Goal: Communication & Community: Participate in discussion

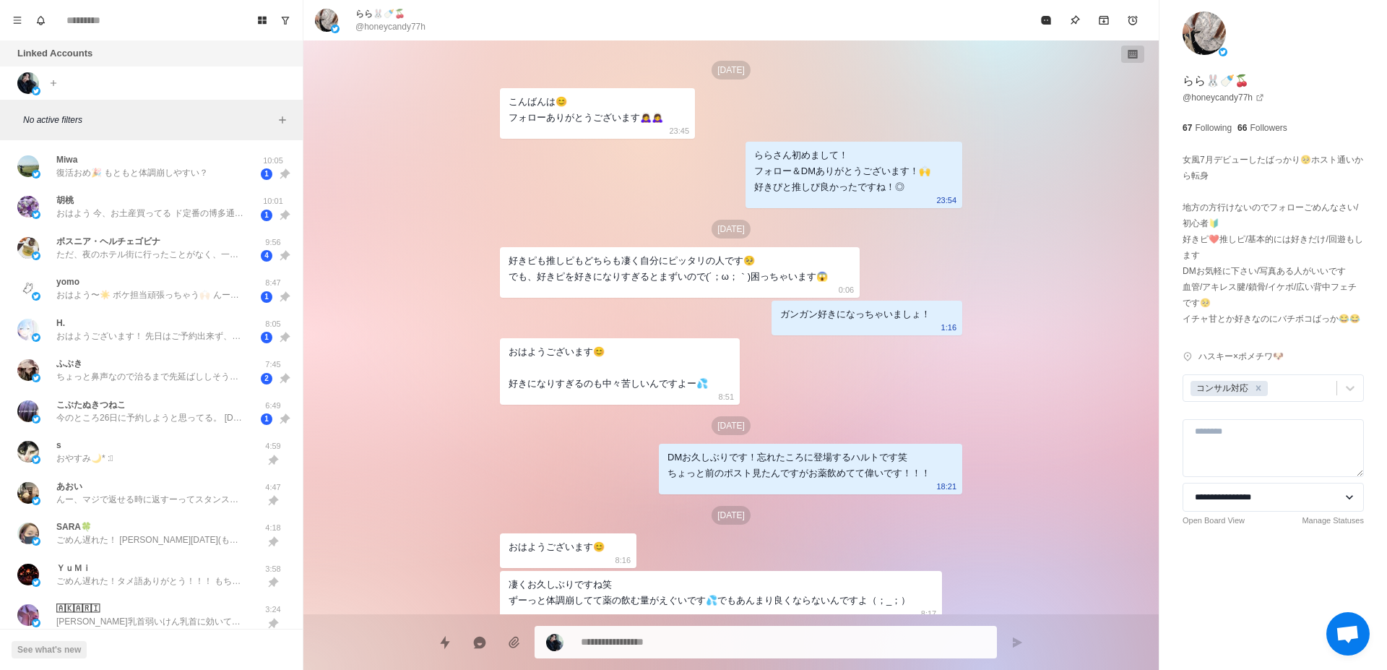
scroll to position [430, 0]
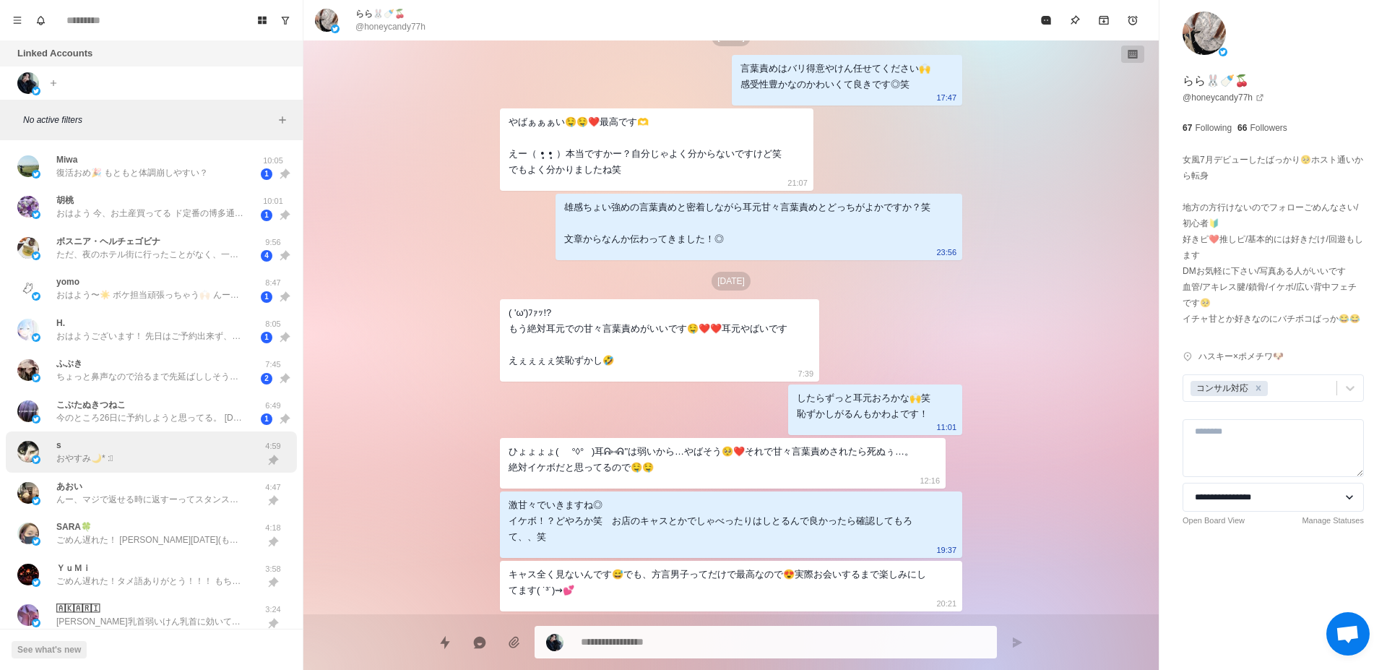
click at [165, 462] on div "s おやすみ🌙* :ﾟ" at bounding box center [136, 452] width 238 height 30
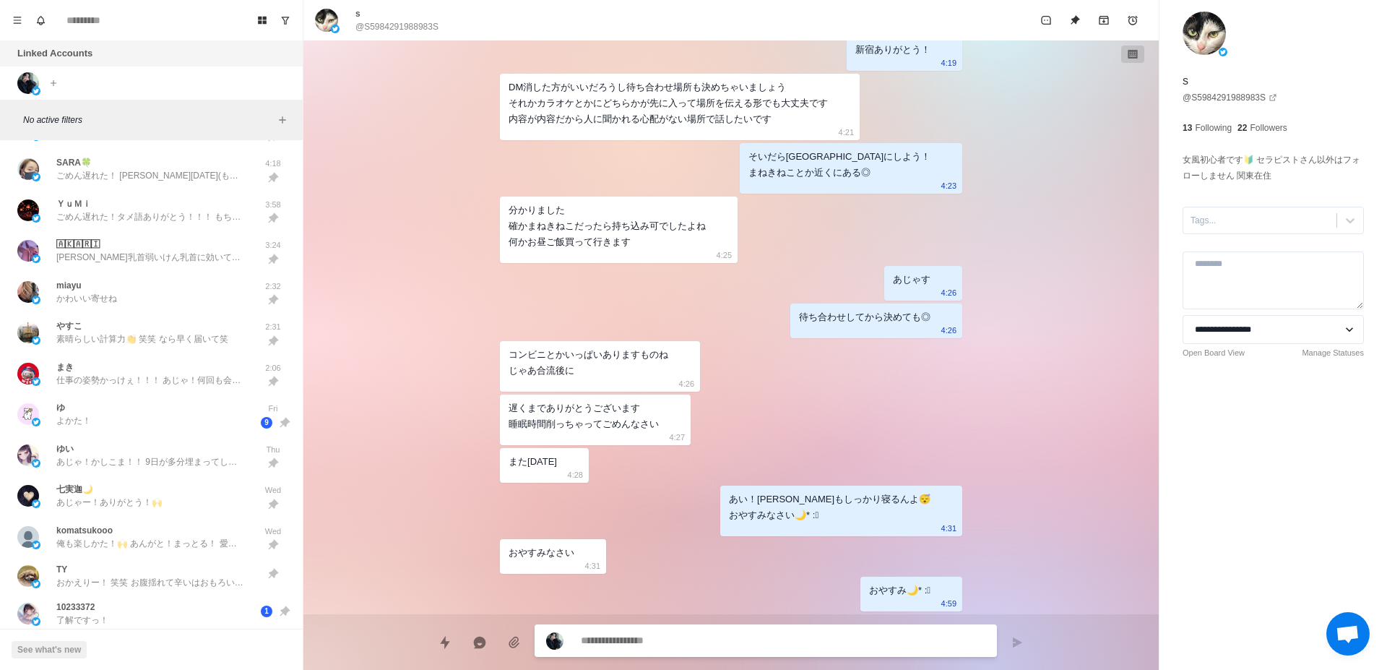
scroll to position [455, 0]
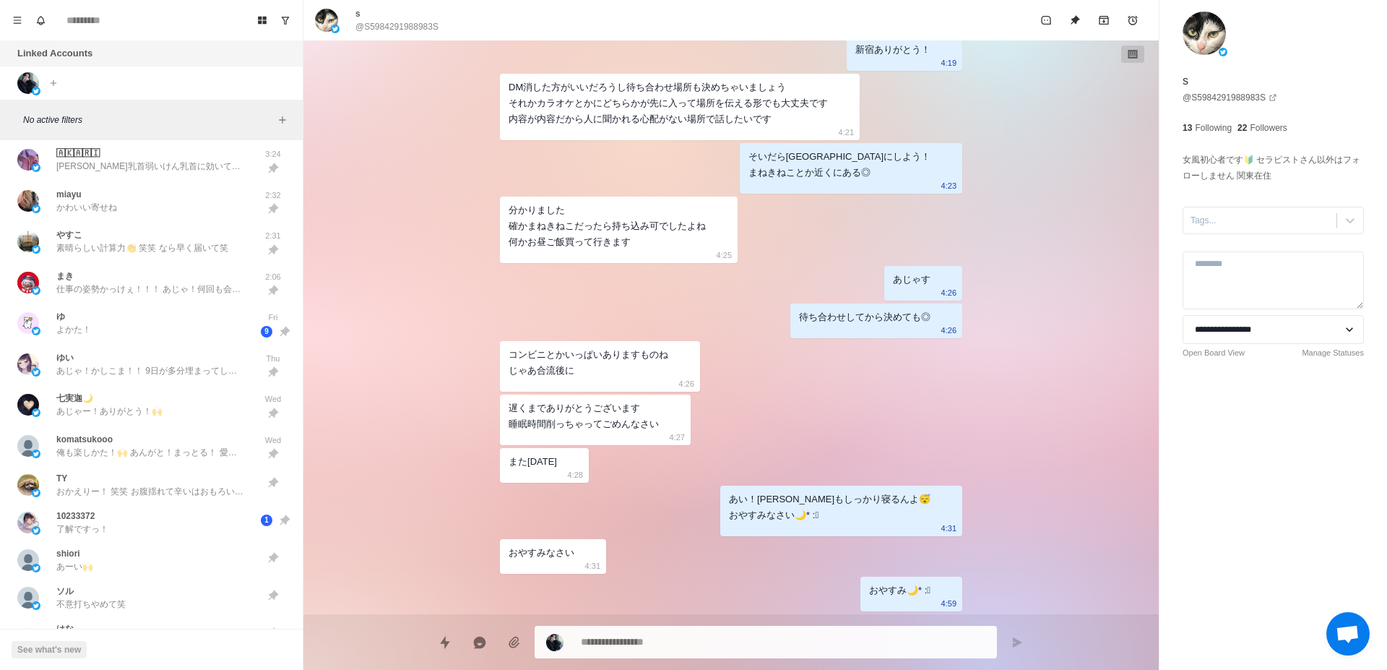
click at [172, 313] on div "ゆ よかた！" at bounding box center [136, 323] width 238 height 30
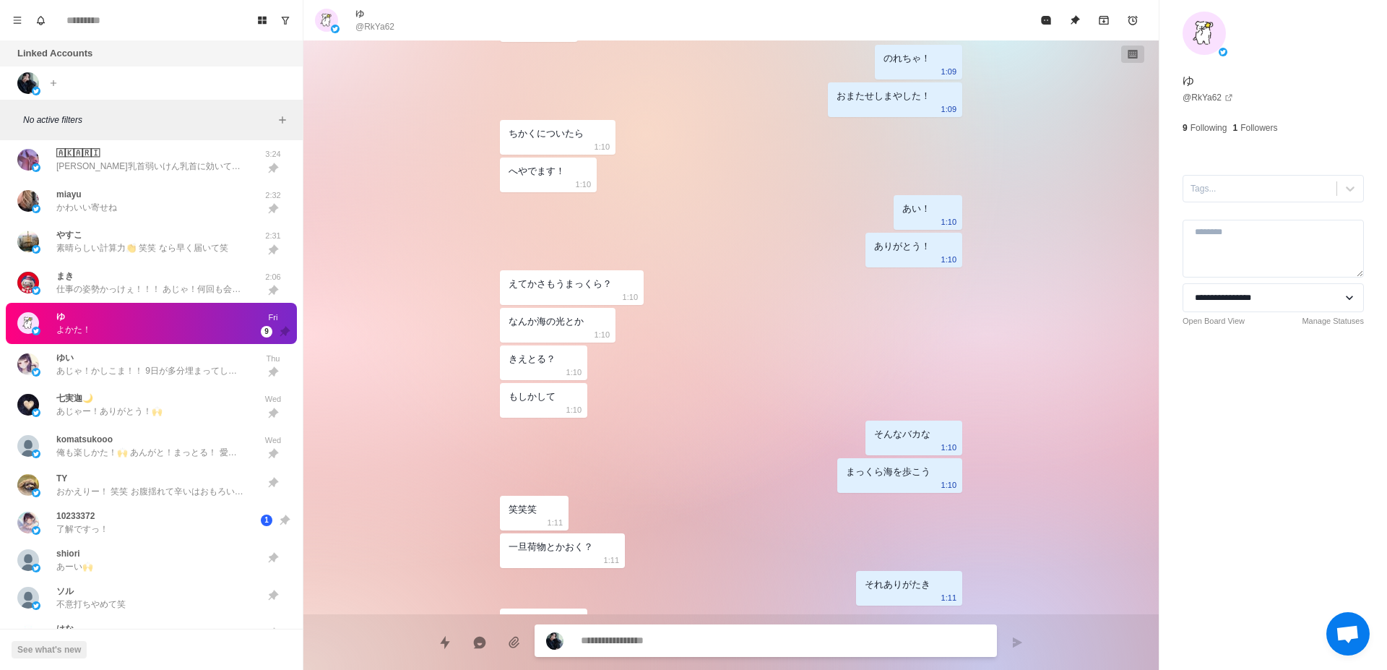
scroll to position [1650, 0]
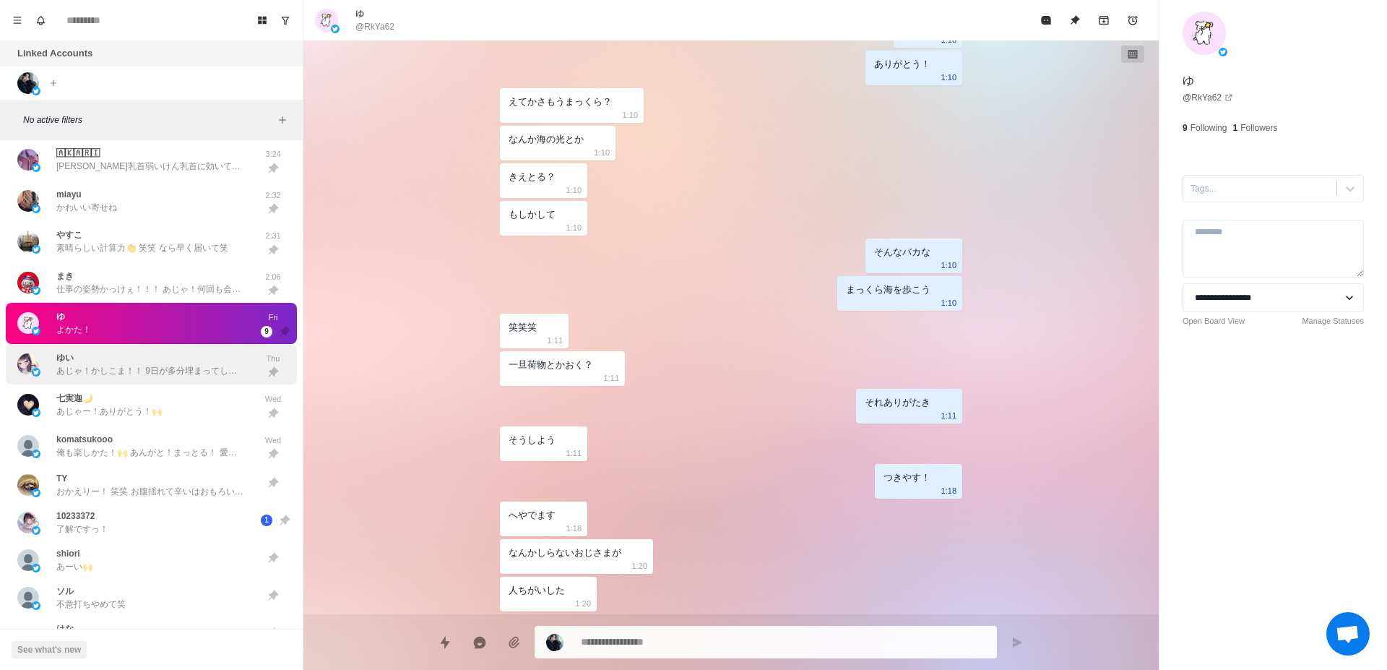
click at [119, 378] on div "ゆい あじゃ！かしこま！！ 9日が多分埋まってしまって16日はゴリゴリあいとらす！ 会いてぇー Thu" at bounding box center [151, 364] width 291 height 41
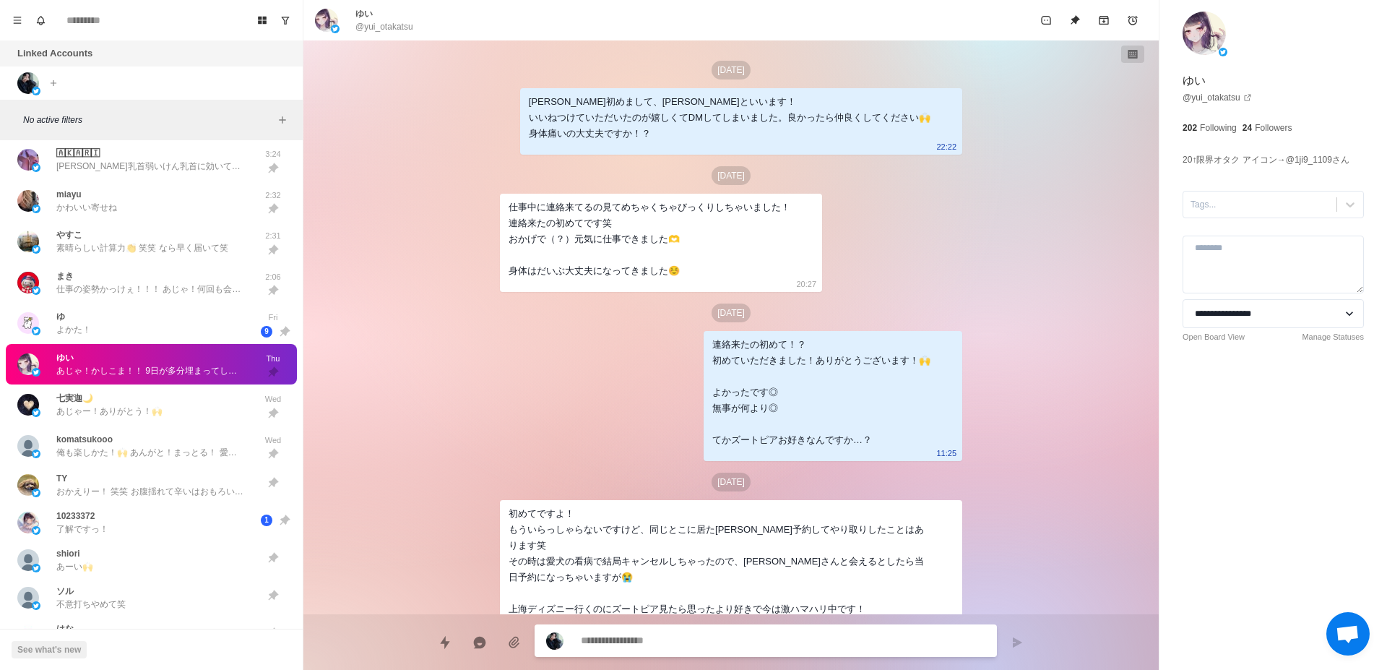
scroll to position [1786, 0]
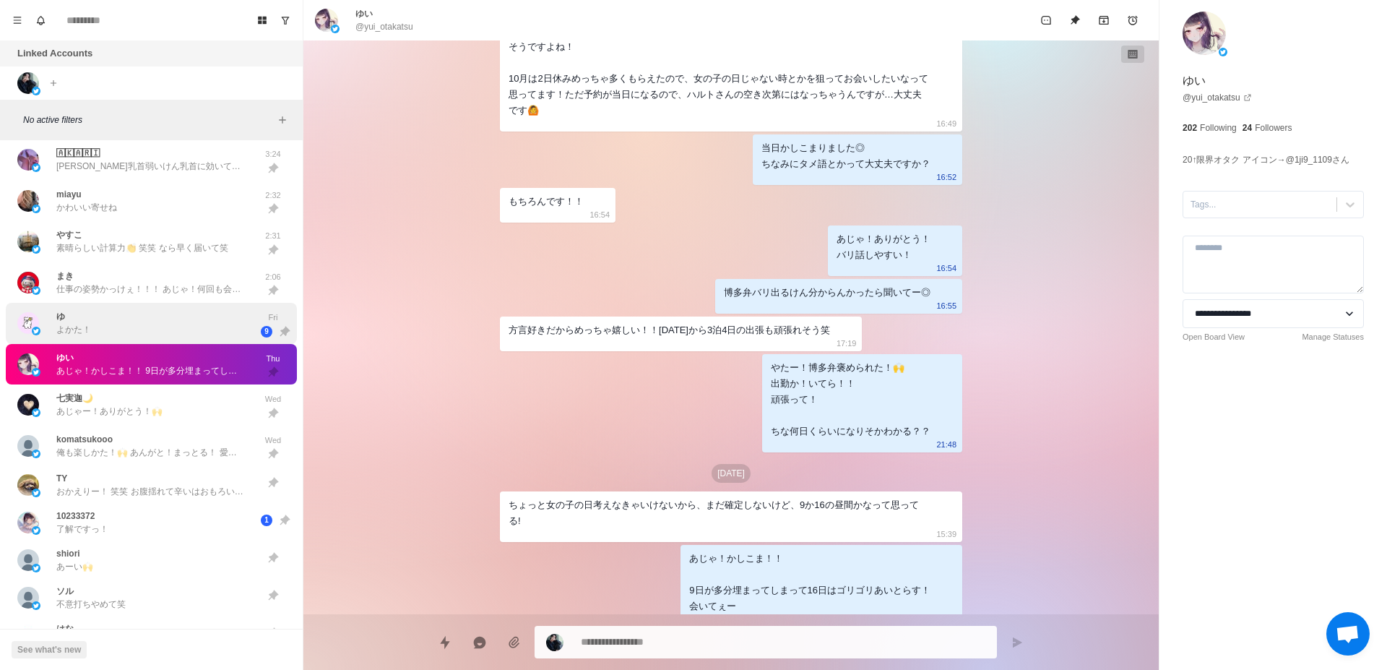
click at [145, 334] on div "ゆ よかた！" at bounding box center [136, 323] width 238 height 30
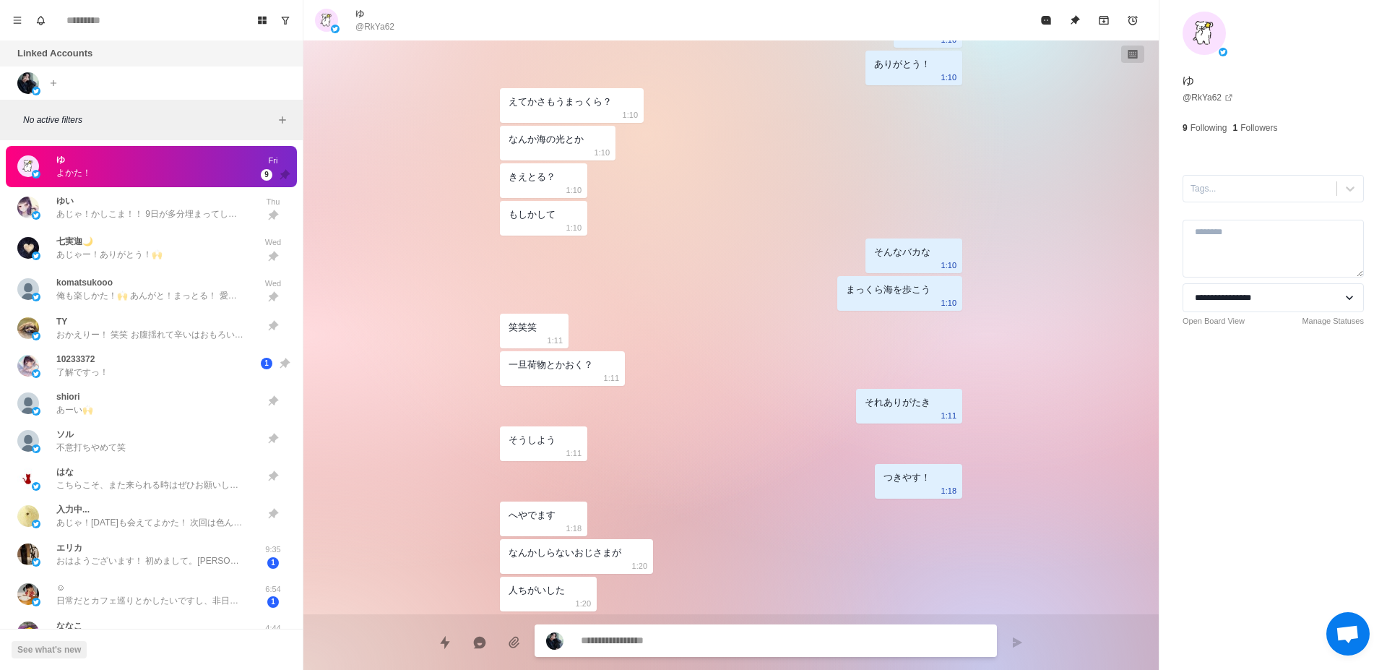
scroll to position [637, 0]
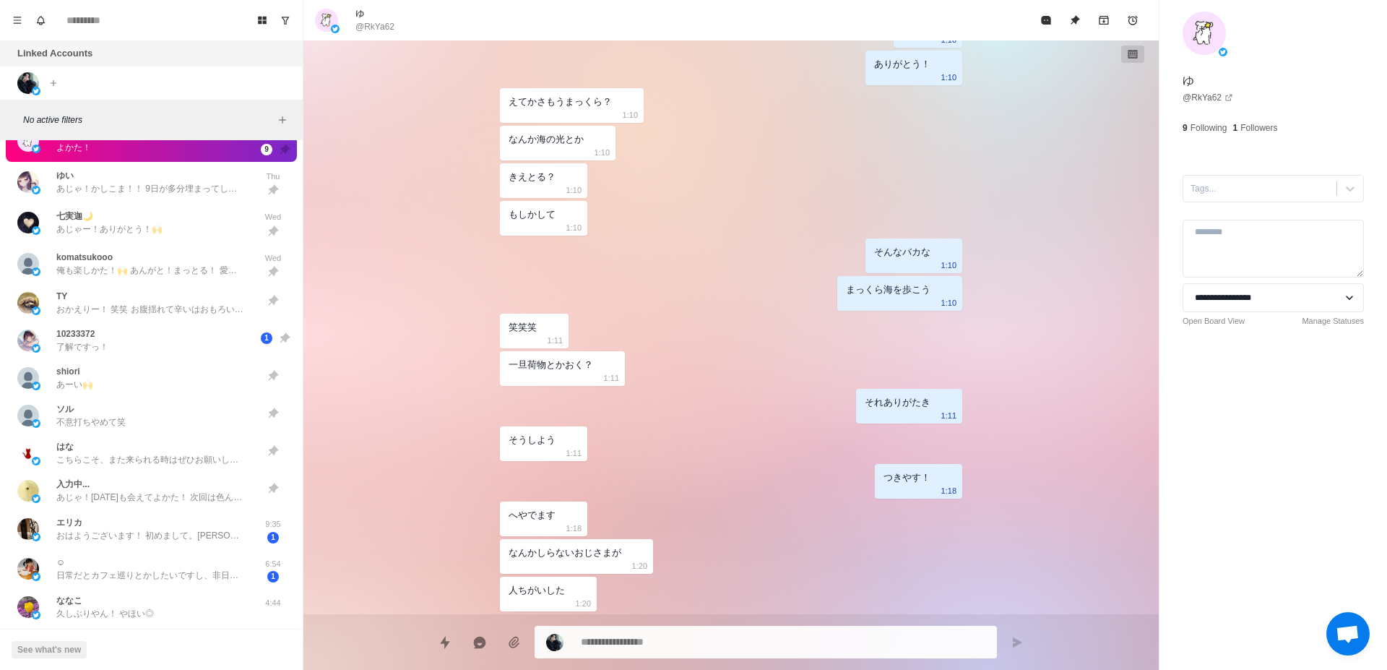
click at [145, 334] on div "10233372 了解ですっ！" at bounding box center [136, 340] width 238 height 26
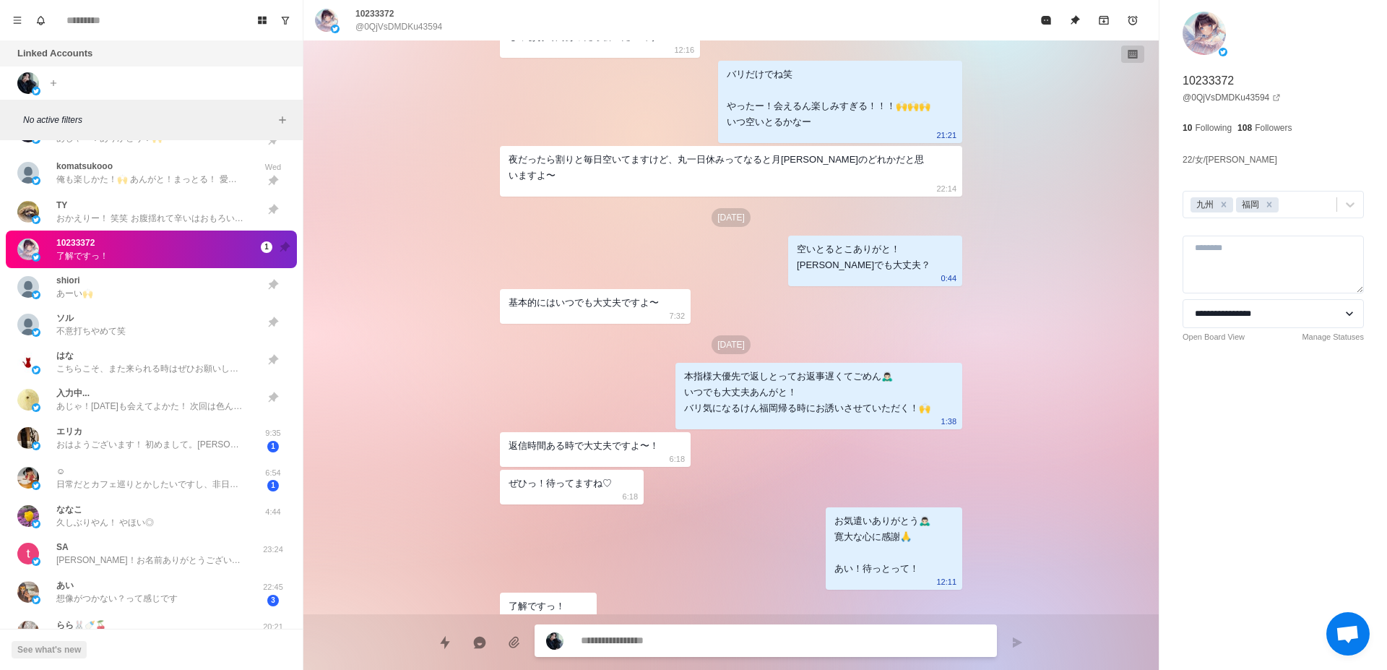
scroll to position [819, 0]
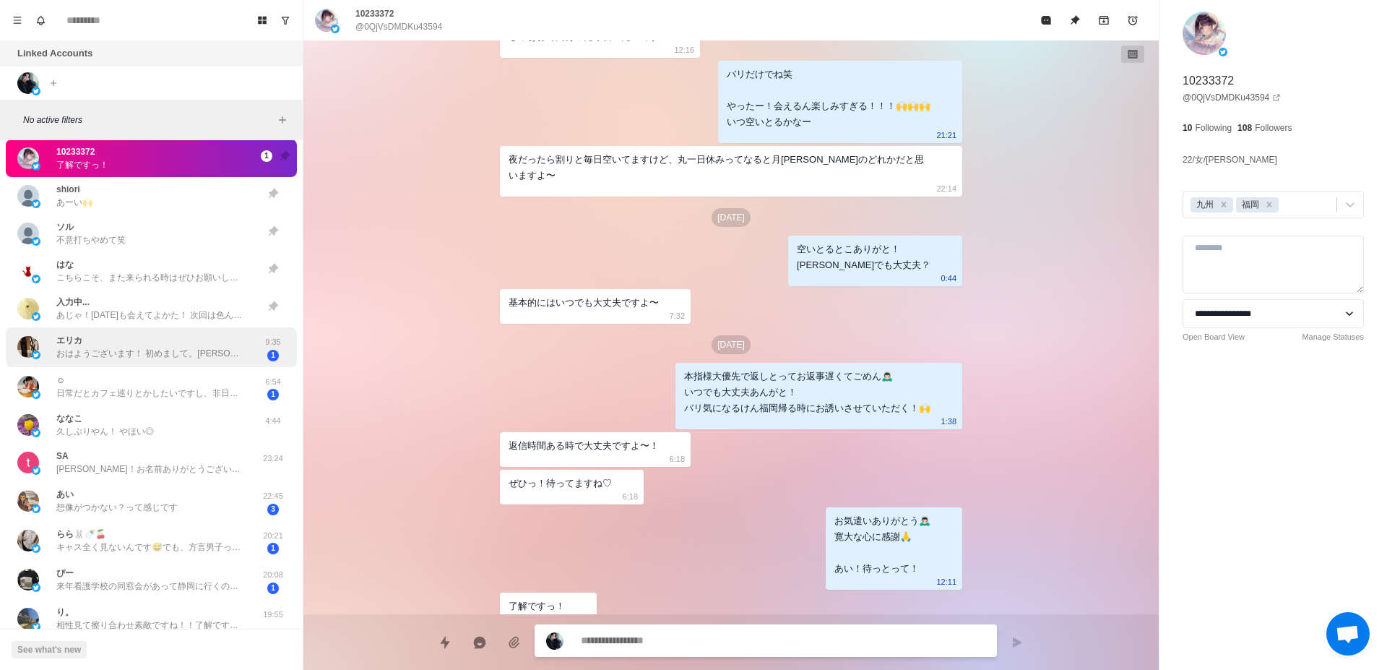
click at [145, 349] on p "おはようございます！ 初めまして。[PERSON_NAME]と申します。 フォローして頂きまして どうもありがとうございます。" at bounding box center [150, 353] width 188 height 13
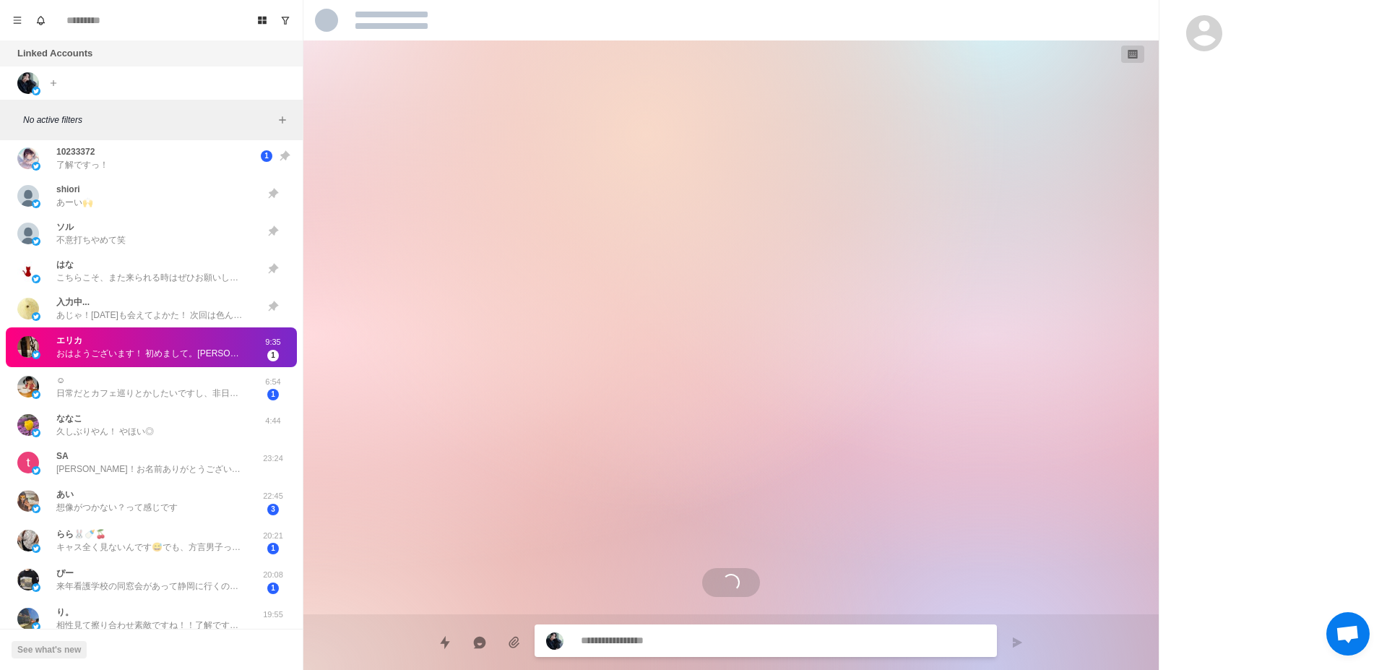
scroll to position [0, 0]
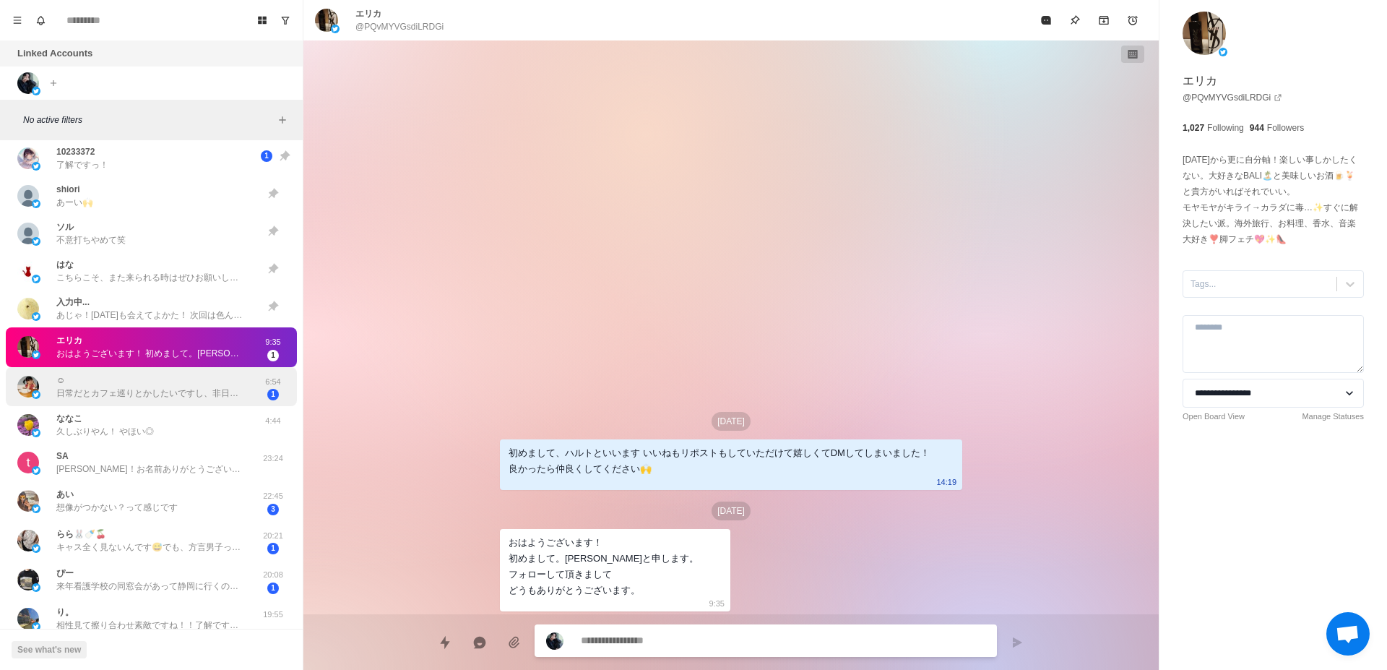
click at [156, 392] on p "日常だとカフェ巡りとかしたいですし、非日常だとばちぼこにいかれたいです😉笑笑笑" at bounding box center [150, 392] width 188 height 13
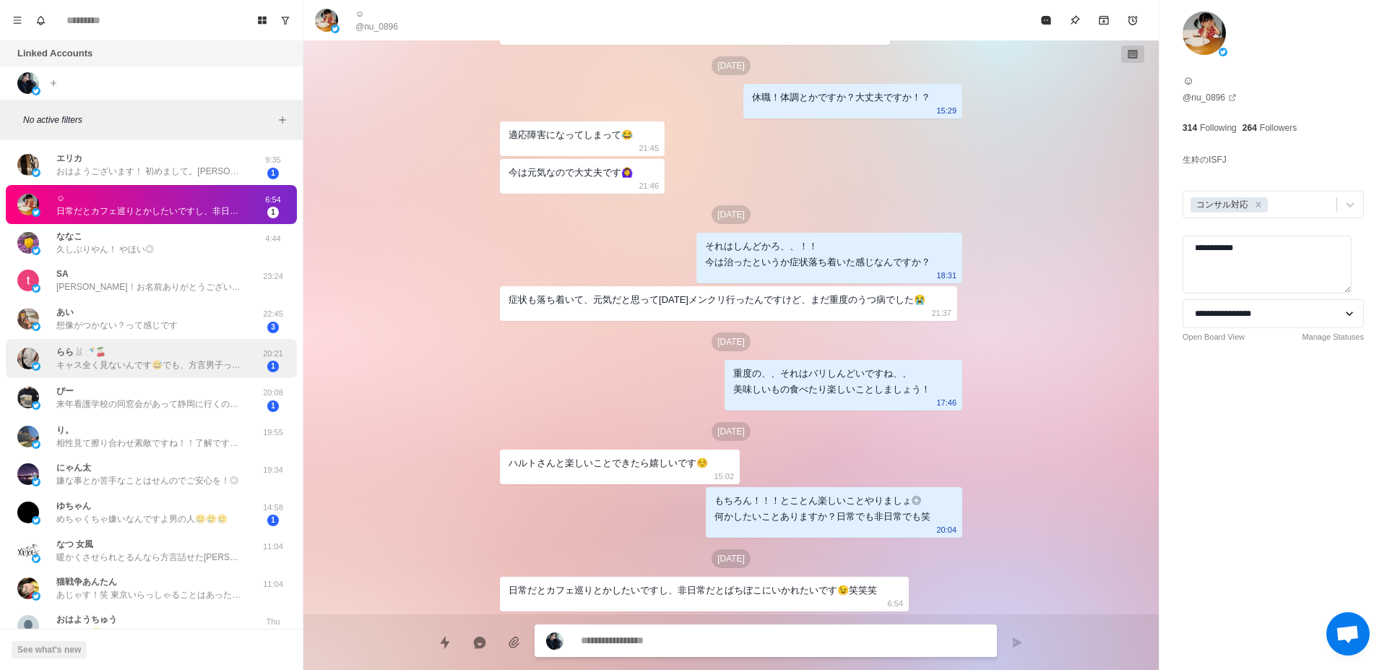
scroll to position [1092, 0]
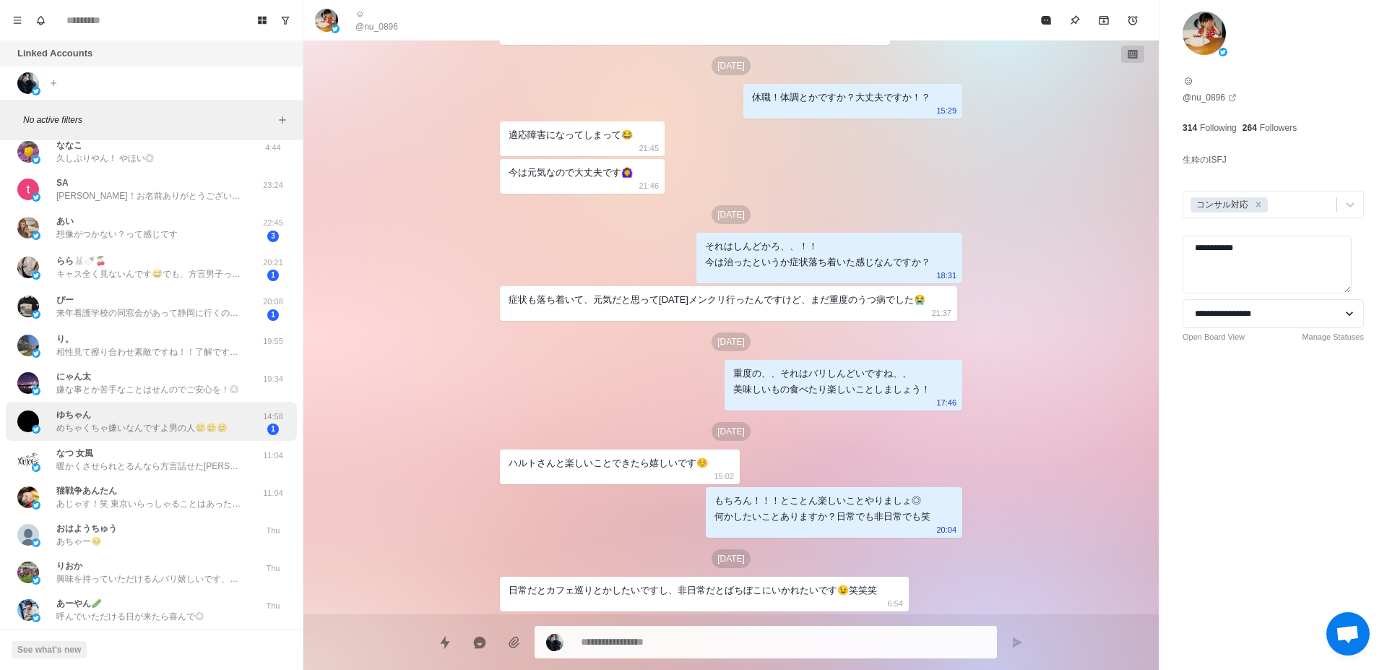
click at [168, 426] on p "めちゃくちゃ嫌いなんですよ男の人🥲🥲🥲" at bounding box center [141, 427] width 171 height 13
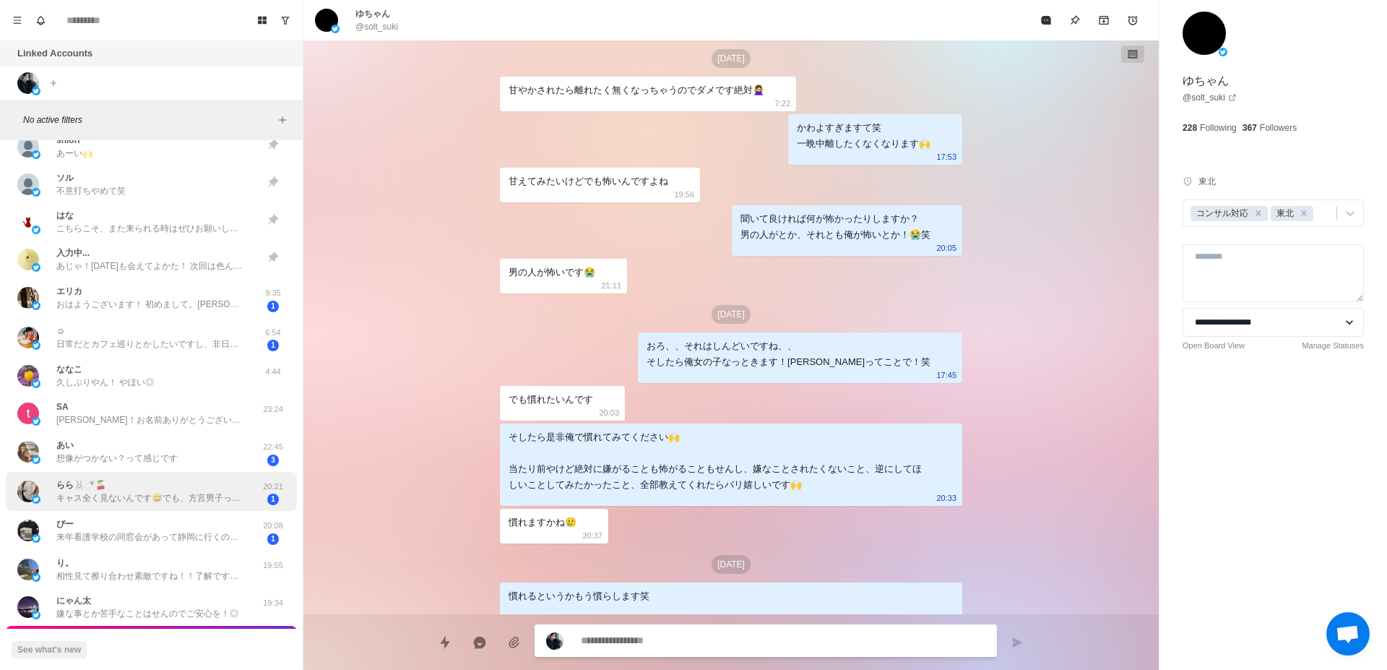
scroll to position [819, 0]
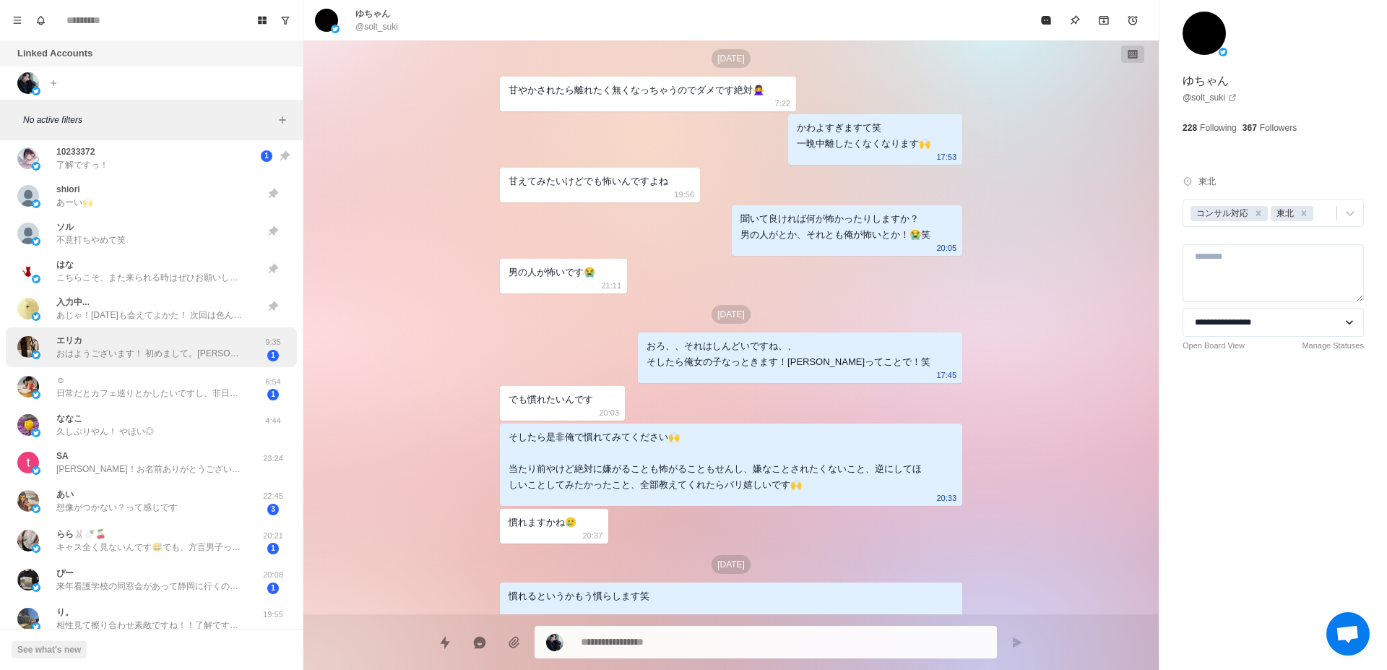
click at [177, 358] on p "おはようございます！ 初めまして。[PERSON_NAME]と申します。 フォローして頂きまして どうもありがとうございます。" at bounding box center [150, 353] width 188 height 13
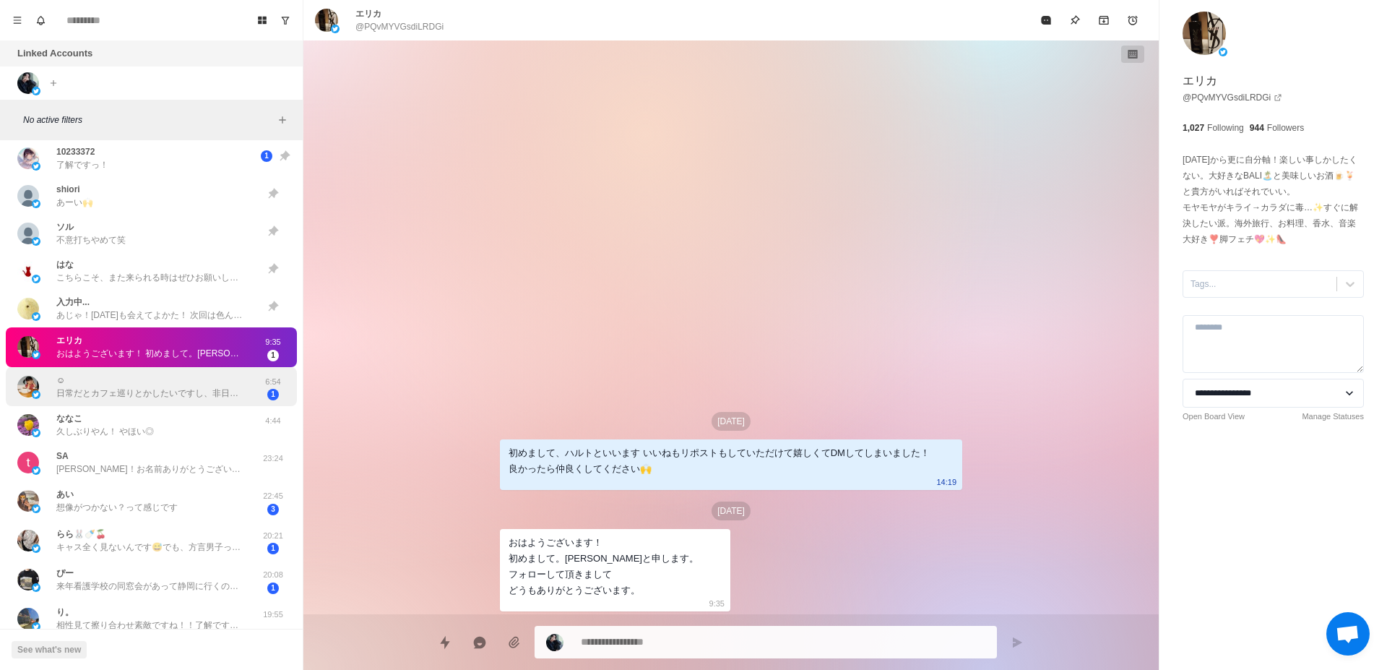
click at [169, 389] on p "日常だとカフェ巡りとかしたいですし、非日常だとばちぼこにいかれたいです😉笑笑笑" at bounding box center [150, 392] width 188 height 13
type textarea "*"
type textarea "**********"
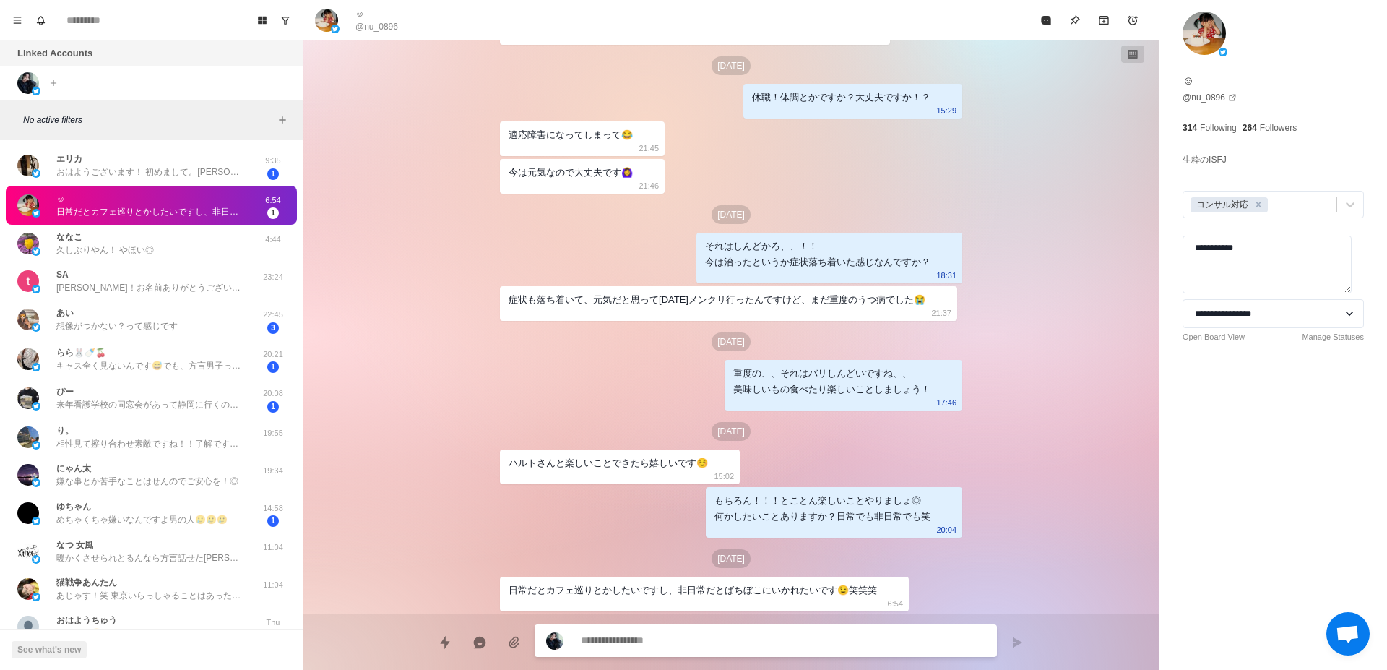
scroll to position [1001, 0]
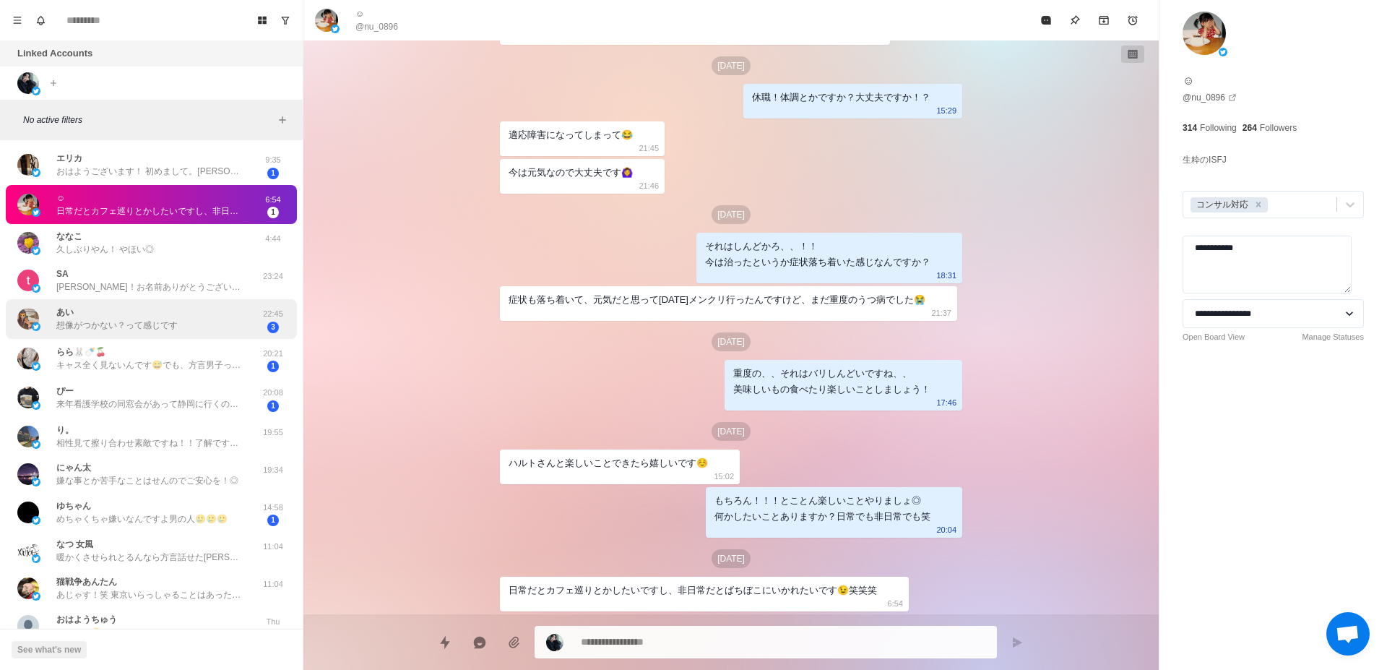
click at [188, 334] on div "あい 想像がつかない？って感じです 22:45 3" at bounding box center [151, 319] width 291 height 40
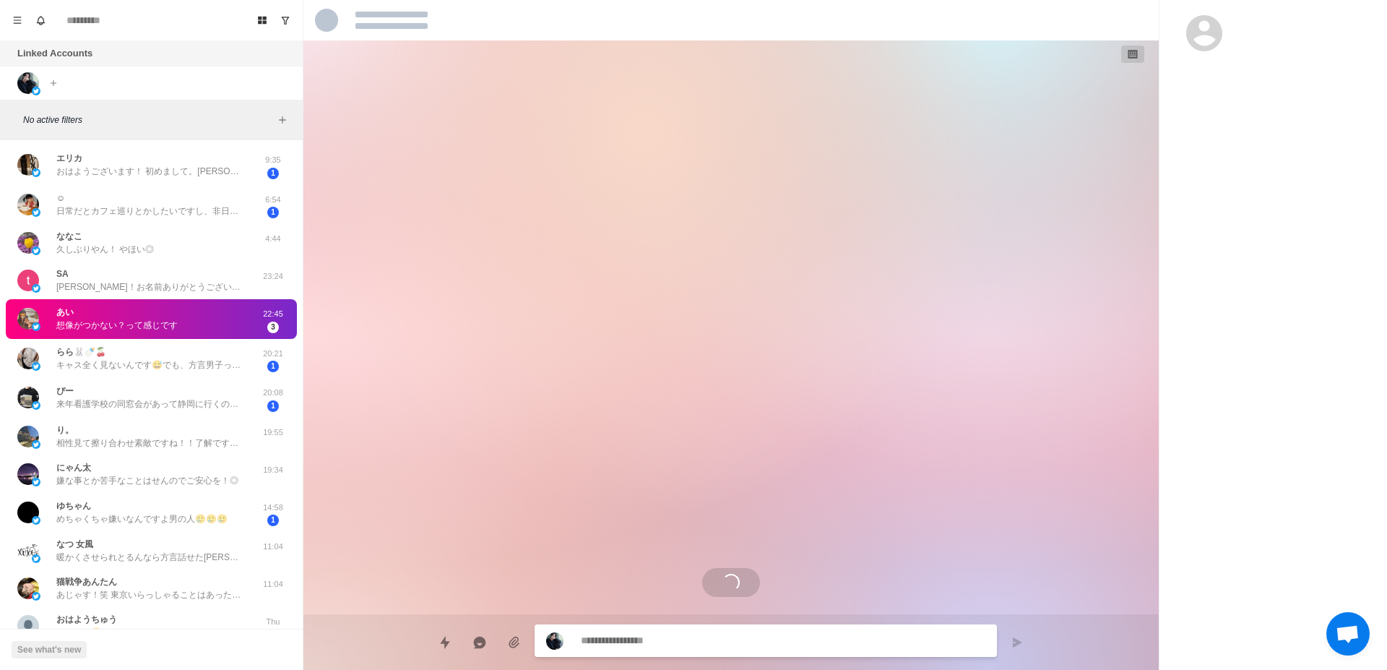
scroll to position [940, 0]
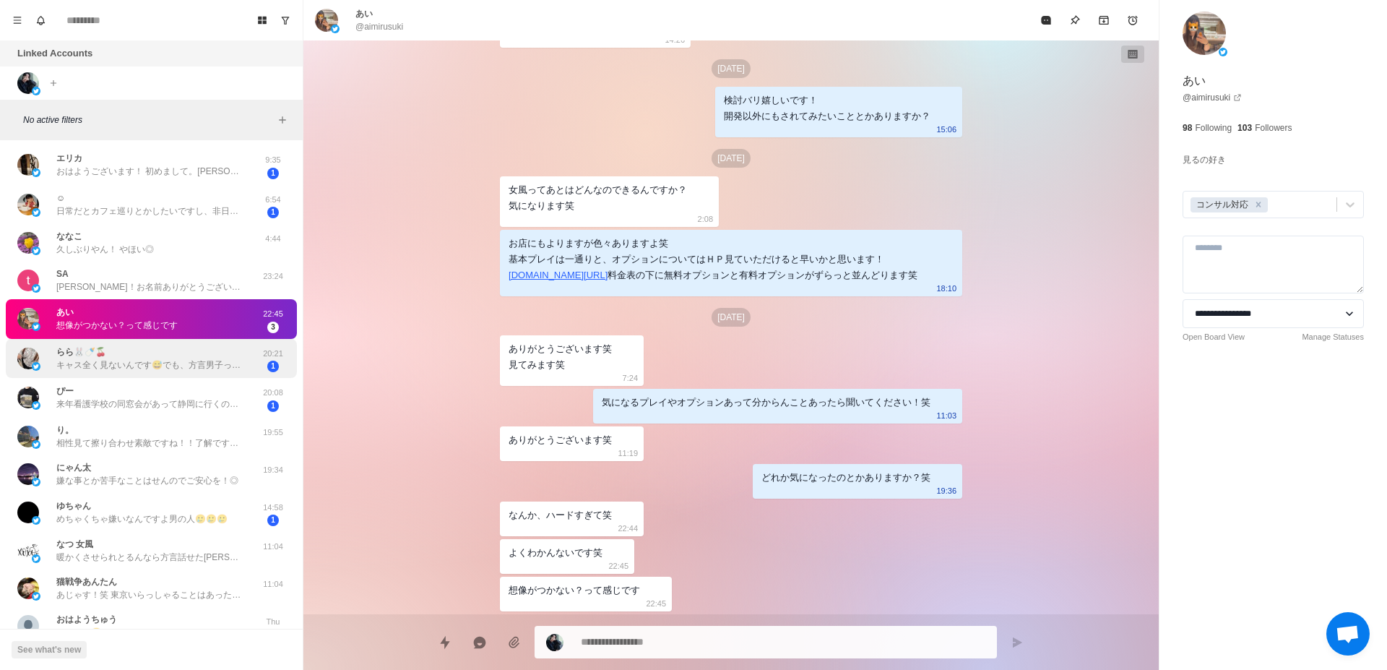
click at [183, 354] on div "らら🐰🍼🍒 キャス全く見ないんです😅でも、方言男子ってだけで最高なので😍実際お会いするまで楽しみにしてます( ˙³˙)⇝💕" at bounding box center [150, 358] width 188 height 26
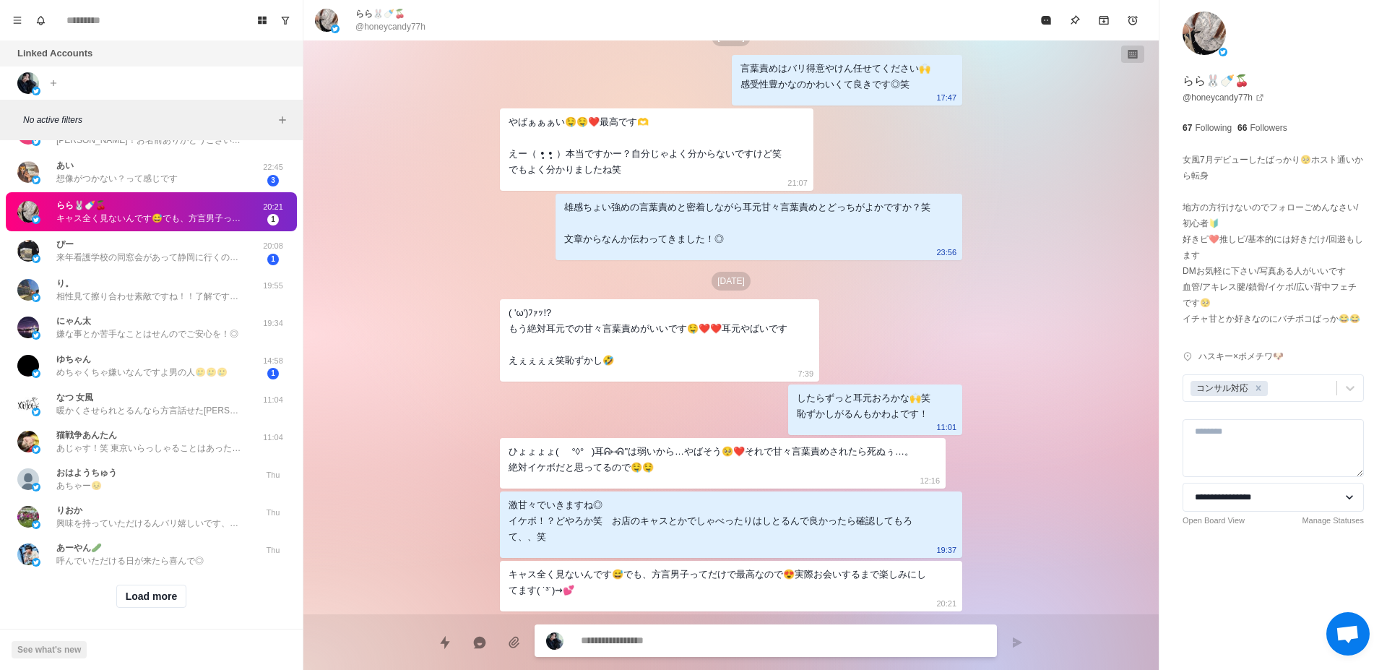
scroll to position [1167, 0]
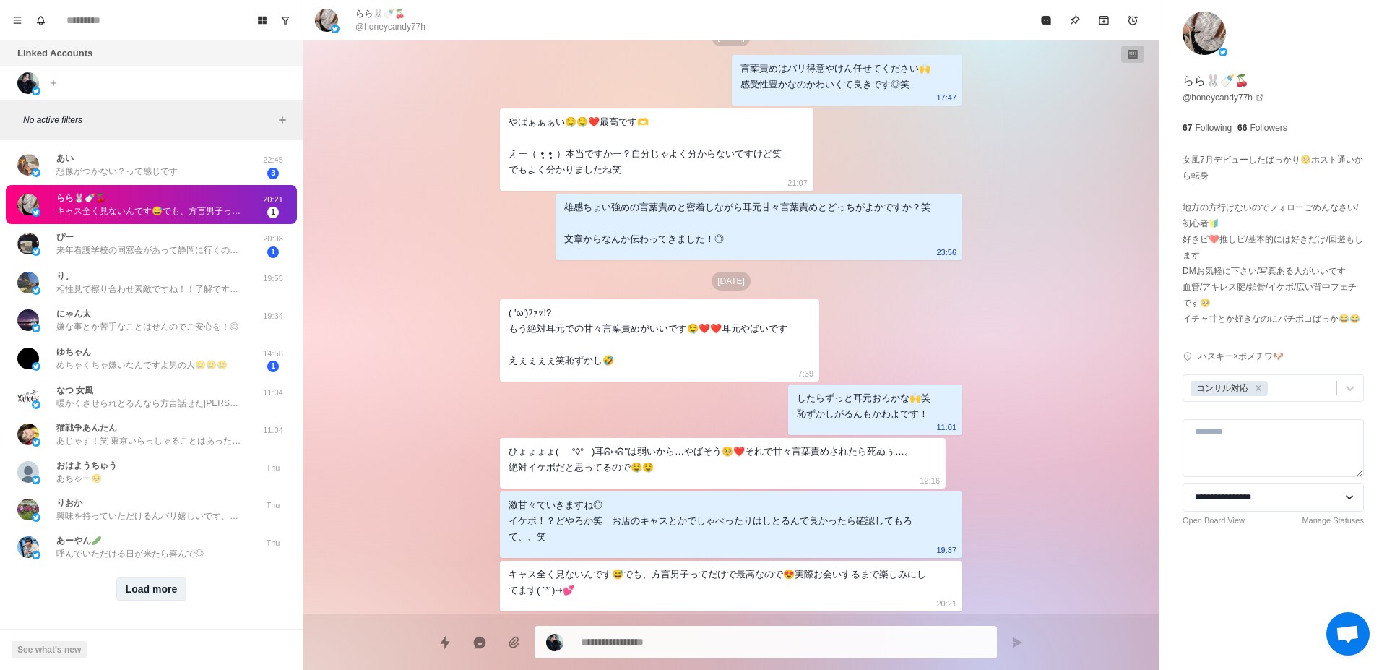
click at [136, 577] on button "Load more" at bounding box center [151, 588] width 71 height 23
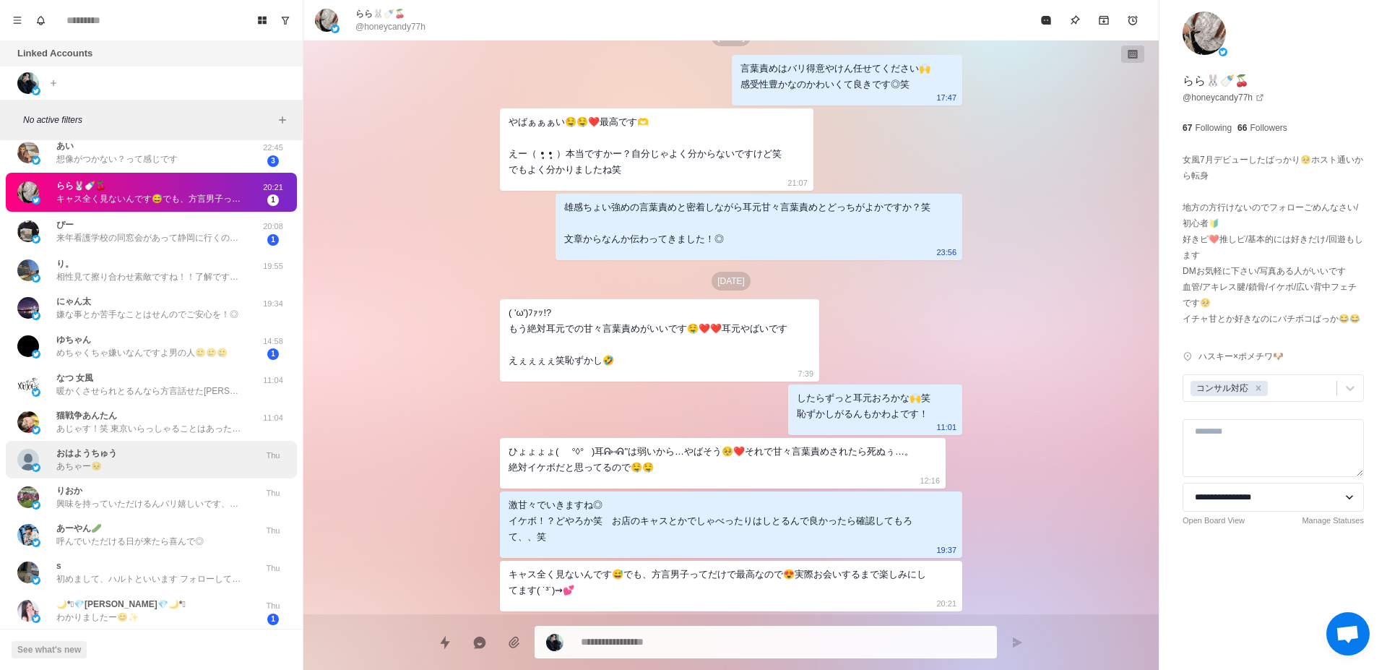
scroll to position [1440, 0]
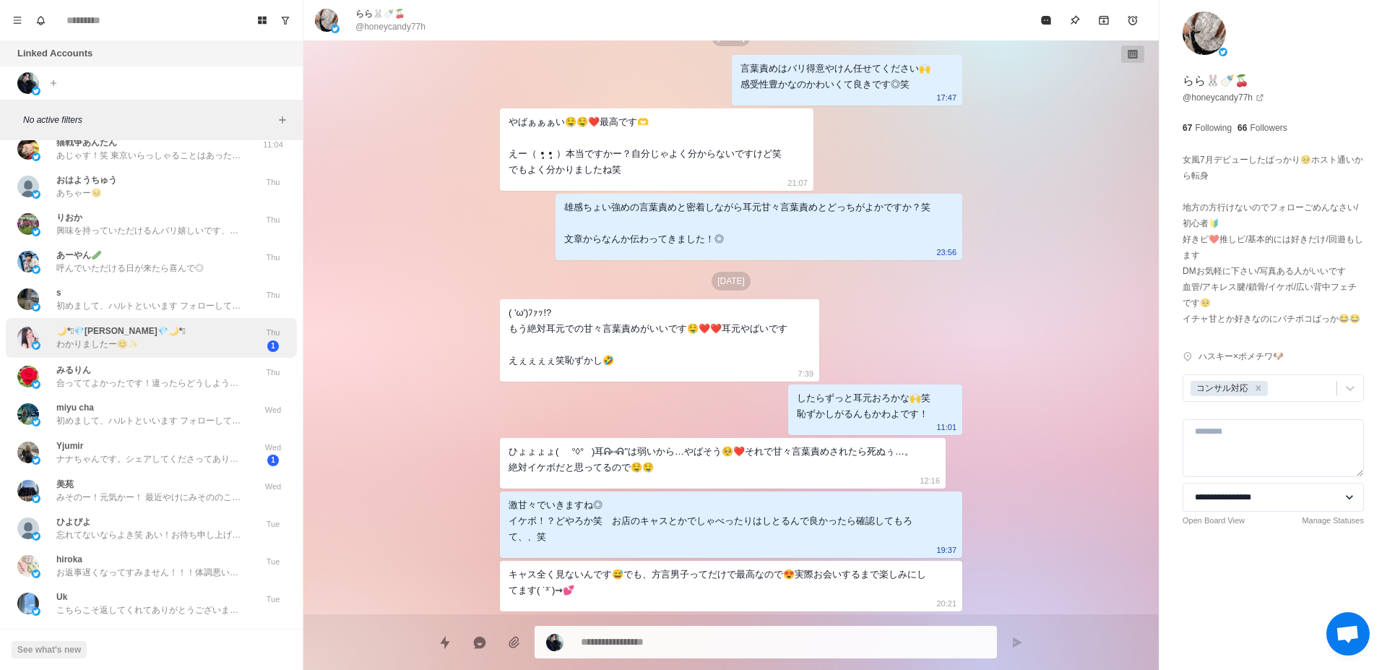
click at [154, 348] on div "🌙*ﾟ💎[PERSON_NAME]💎🌙*ﾟ わかりましたー😊✨" at bounding box center [120, 337] width 129 height 26
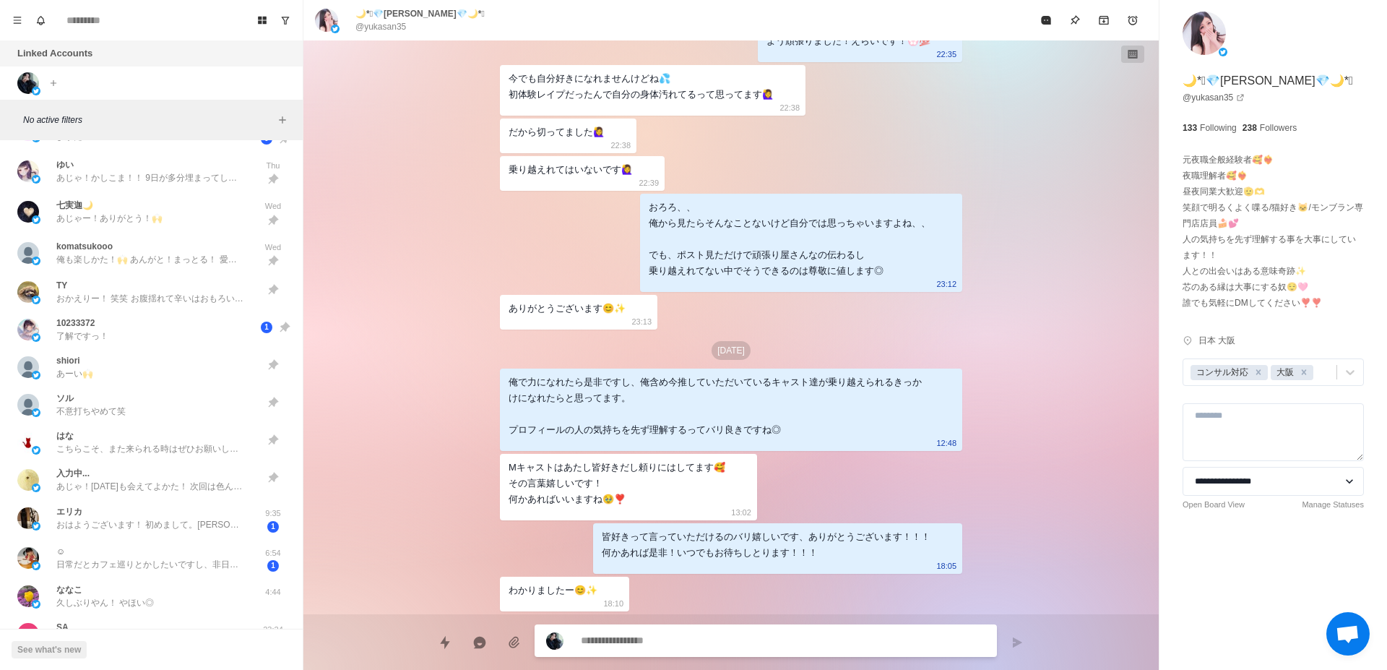
scroll to position [739, 0]
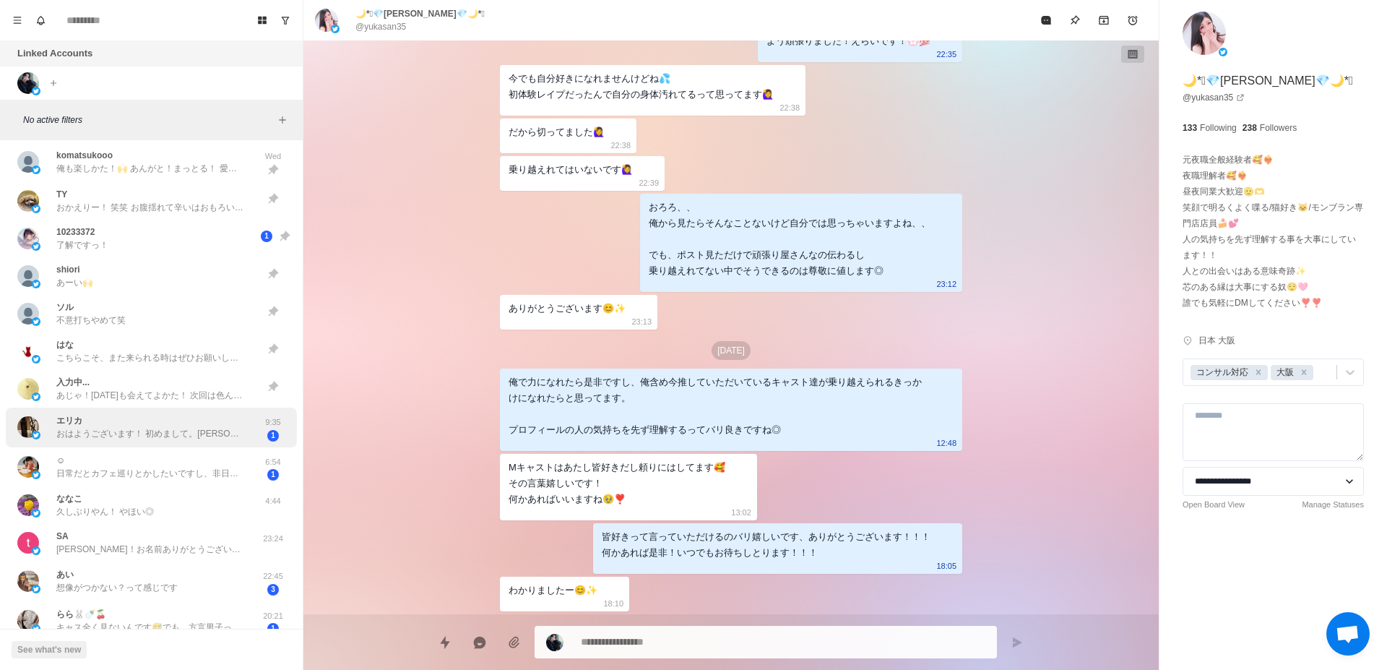
click at [161, 429] on p "おはようございます！ 初めまして。[PERSON_NAME]と申します。 フォローして頂きまして どうもありがとうございます。" at bounding box center [150, 433] width 188 height 13
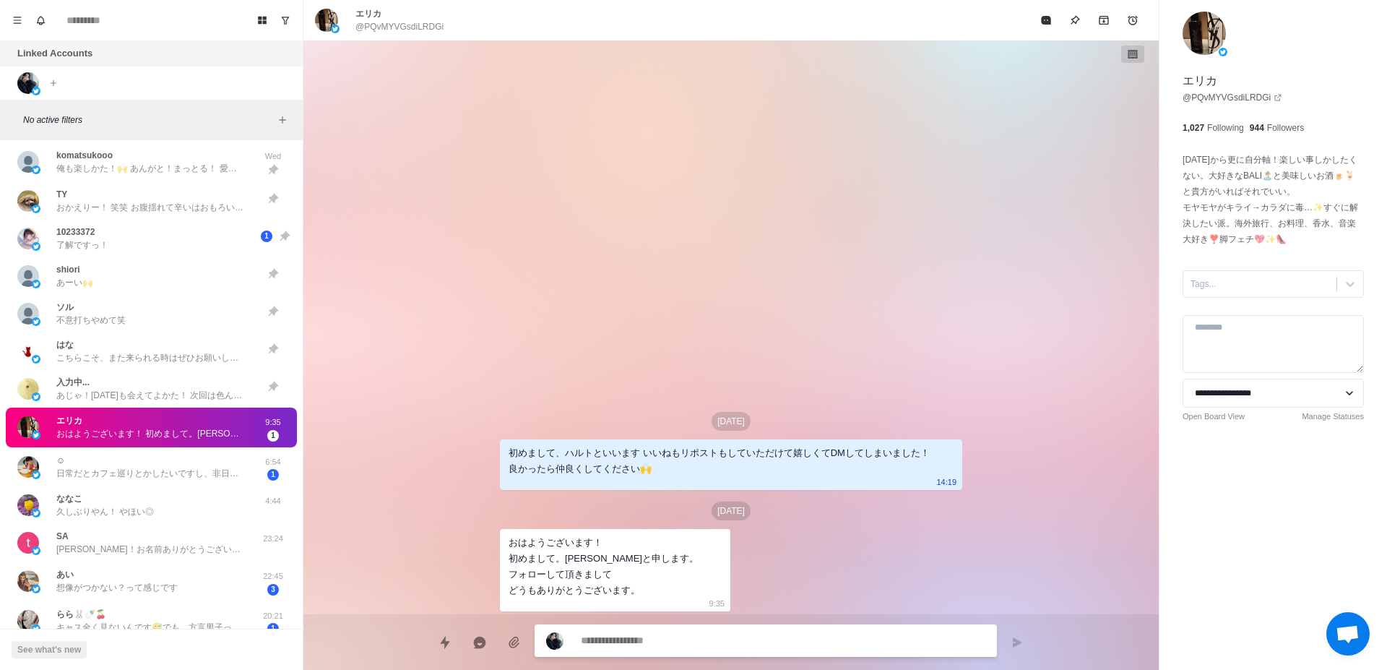
scroll to position [0, 0]
click at [169, 474] on p "日常だとカフェ巡りとかしたいですし、非日常だとばちぼこにいかれたいです😉笑笑笑" at bounding box center [150, 473] width 188 height 13
type textarea "*"
type textarea "**********"
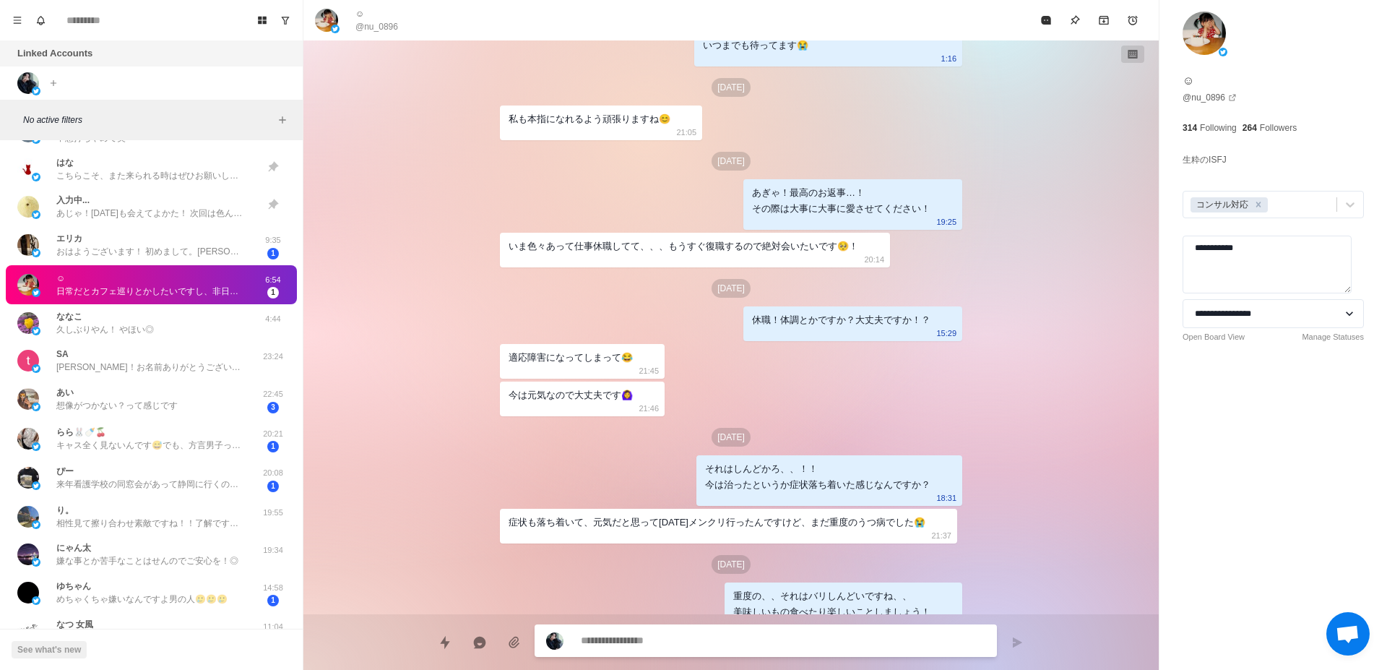
scroll to position [1695, 0]
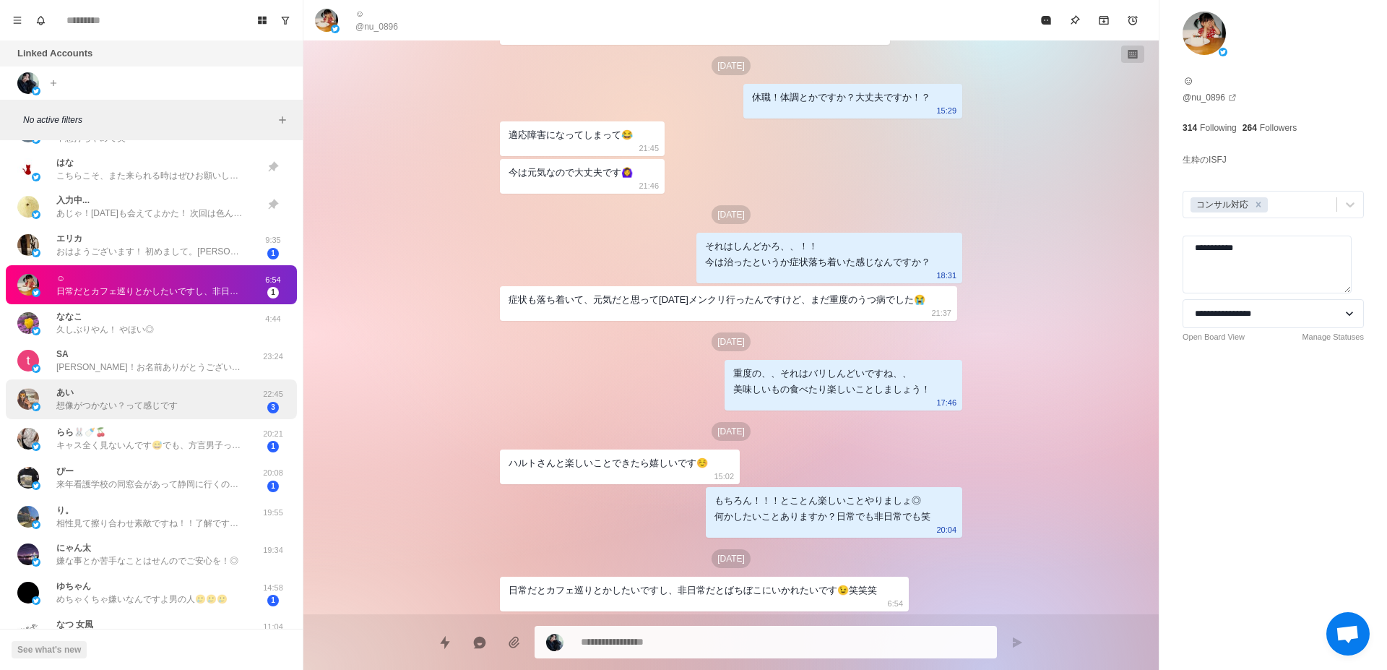
click at [204, 400] on div "あい 想像がつかない？って感じです" at bounding box center [136, 399] width 238 height 28
type textarea "*"
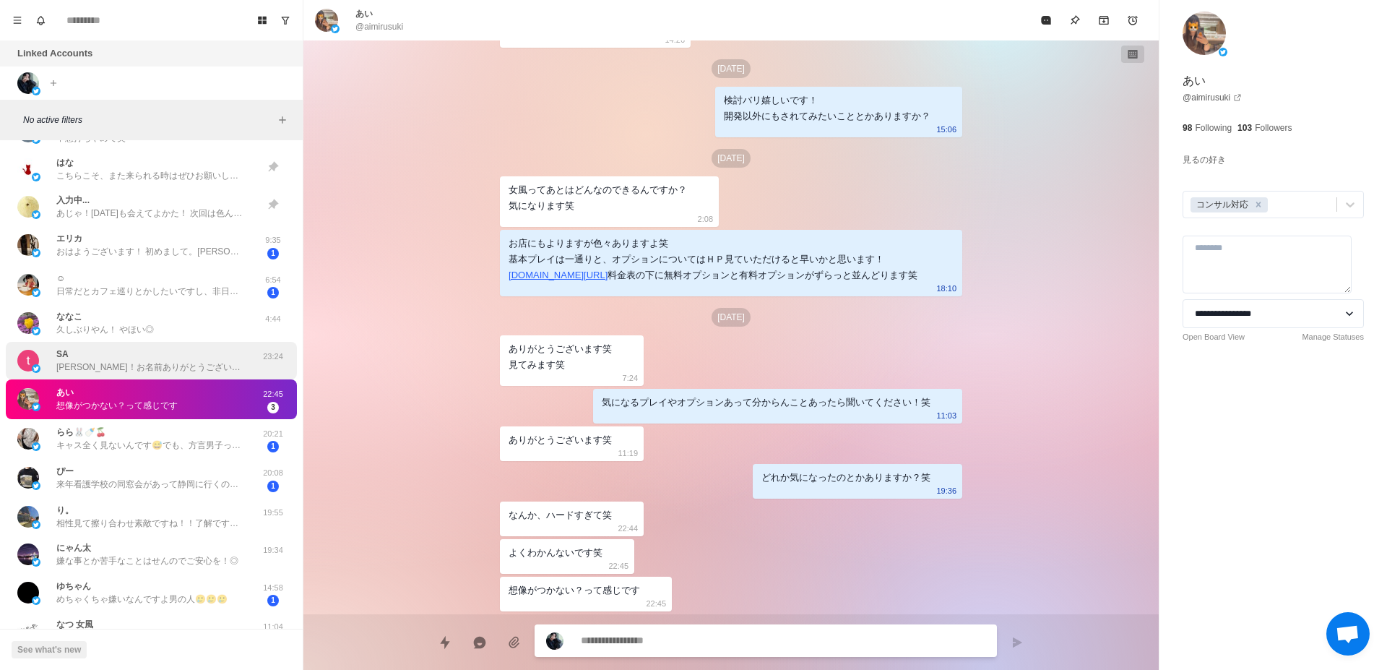
click at [201, 364] on p "[PERSON_NAME]！お名前ありがとうございます。なんか名前呼べるとまた愛おしさ増します🙌" at bounding box center [150, 366] width 188 height 13
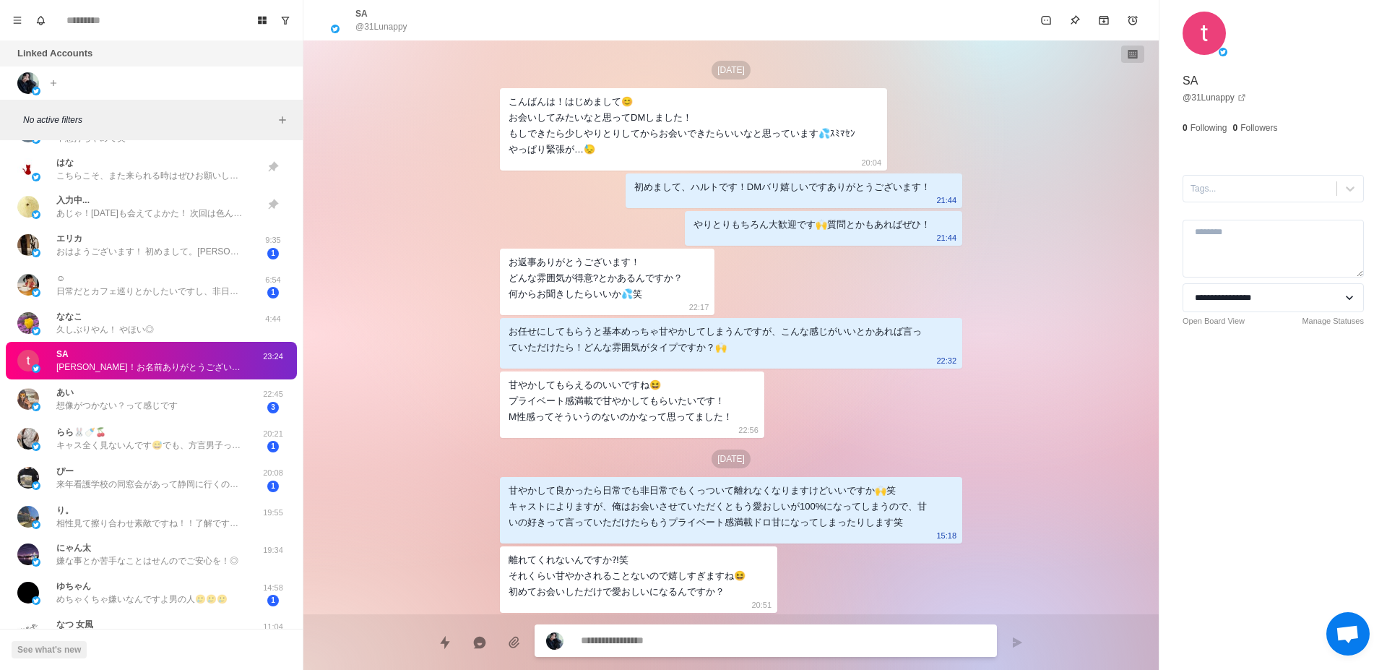
scroll to position [1026, 0]
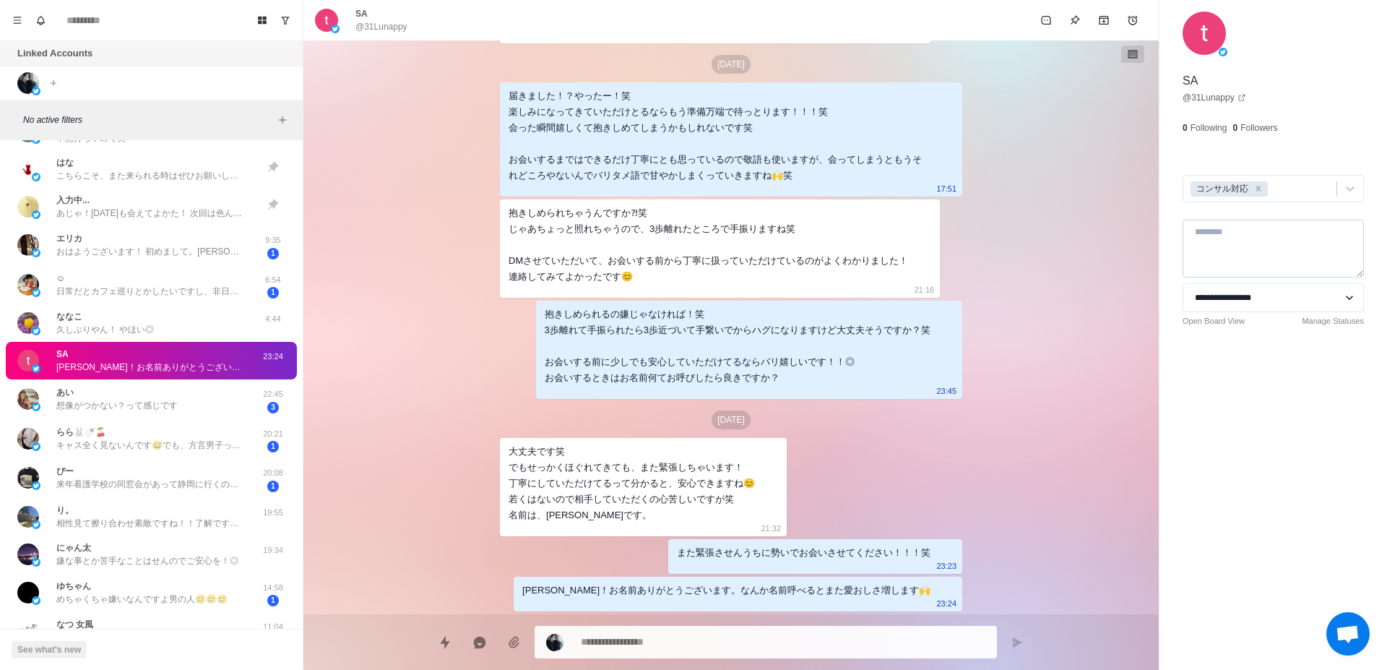
click at [1279, 259] on textarea at bounding box center [1272, 249] width 181 height 58
type textarea "*"
type textarea "******"
click at [1270, 424] on div "**********" at bounding box center [1273, 335] width 228 height 670
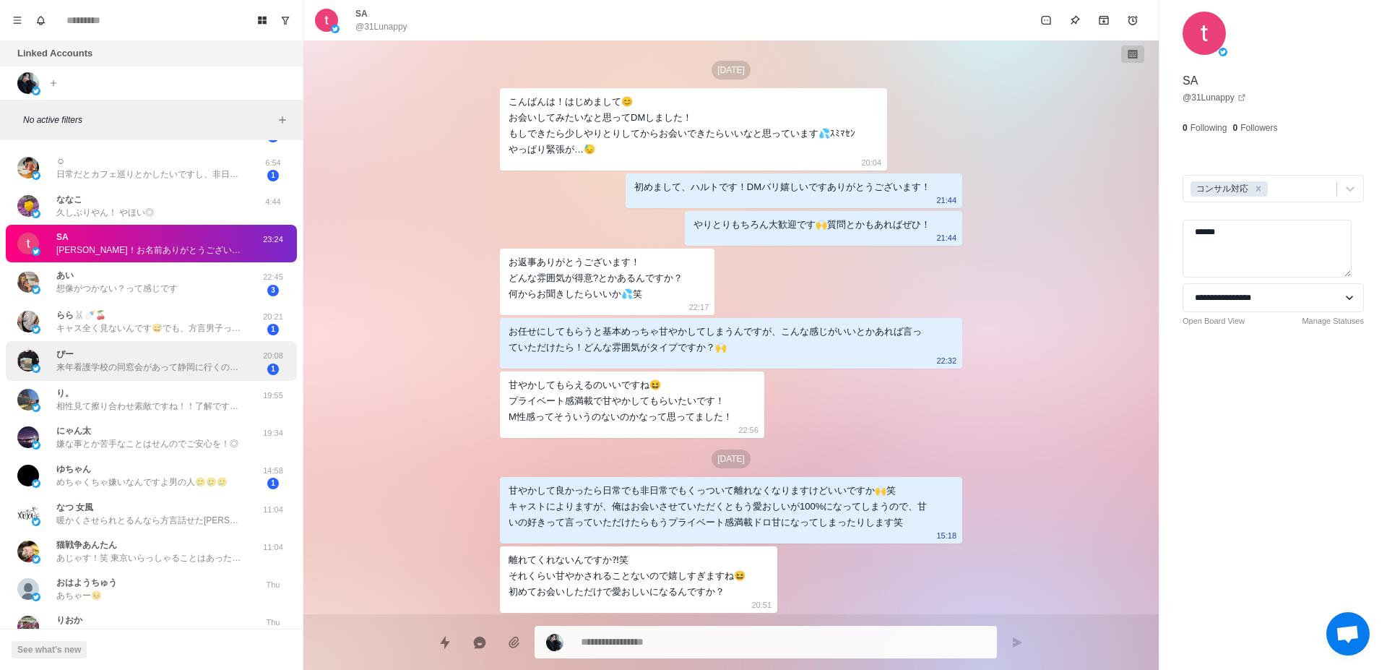
scroll to position [1012, 0]
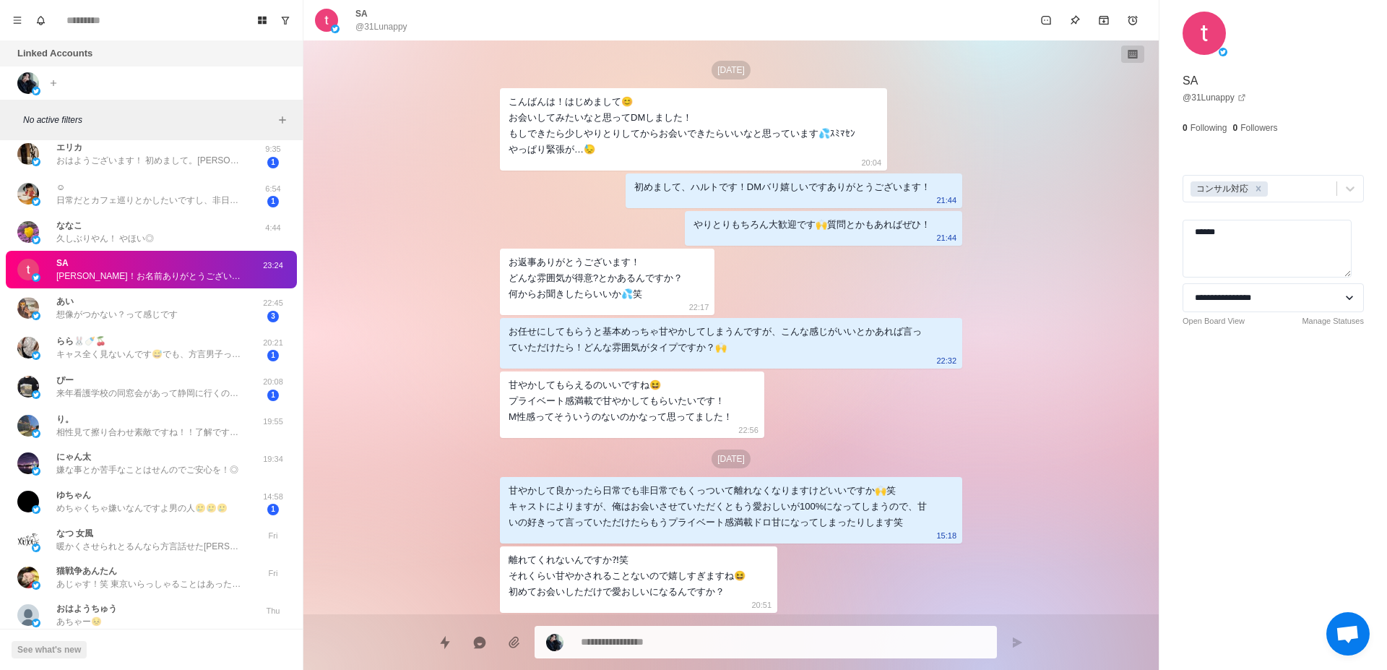
type textarea "*"
